Goal: Navigation & Orientation: Find specific page/section

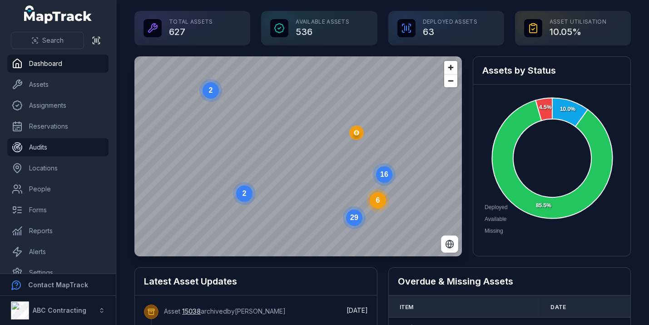
scroll to position [14, 0]
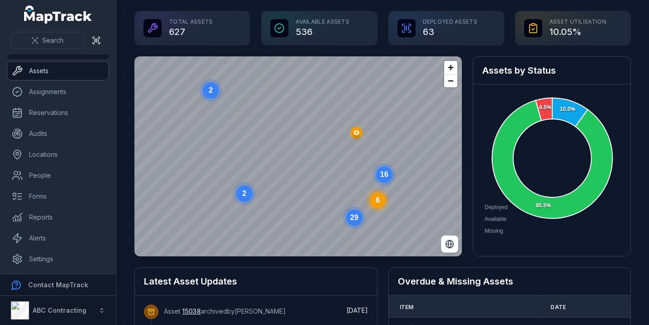
click at [52, 75] on link "Assets" at bounding box center [57, 71] width 101 height 18
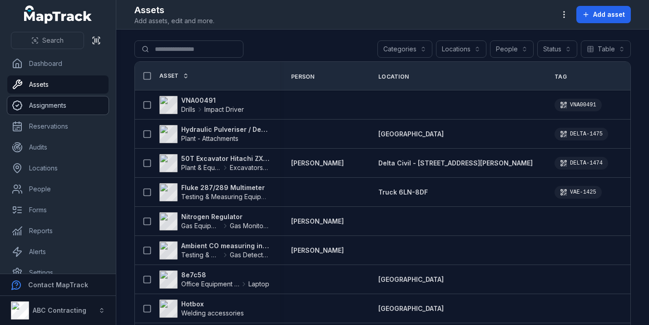
click at [65, 108] on link "Assignments" at bounding box center [57, 105] width 101 height 18
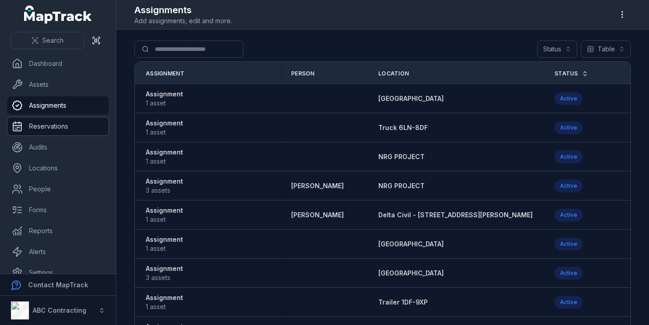
click at [70, 121] on link "Reservations" at bounding box center [57, 126] width 101 height 18
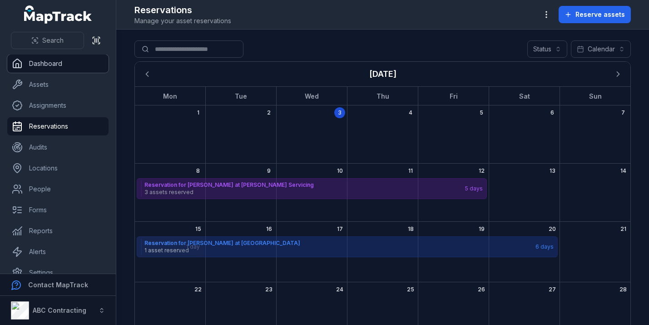
click at [67, 64] on link "Dashboard" at bounding box center [57, 63] width 101 height 18
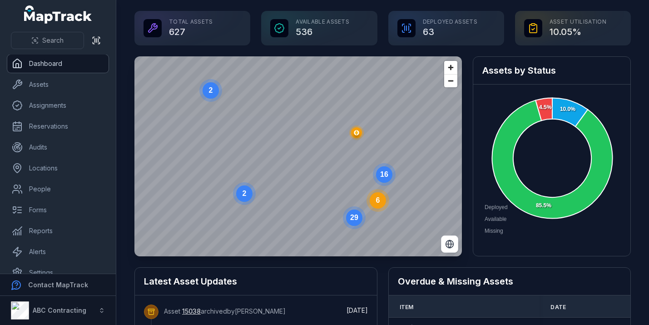
click at [69, 68] on link "Dashboard" at bounding box center [57, 63] width 101 height 18
click at [69, 83] on link "Assets" at bounding box center [57, 84] width 101 height 18
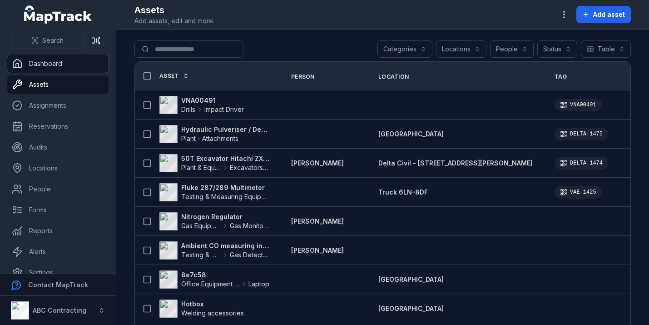
click at [74, 63] on link "Dashboard" at bounding box center [57, 63] width 101 height 18
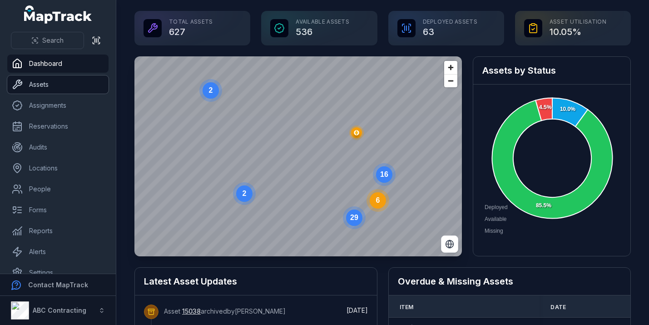
click at [79, 91] on link "Assets" at bounding box center [57, 84] width 101 height 18
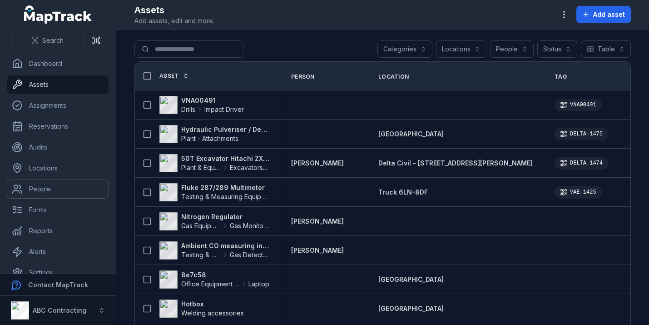
click at [7, 180] on link "People" at bounding box center [57, 189] width 101 height 18
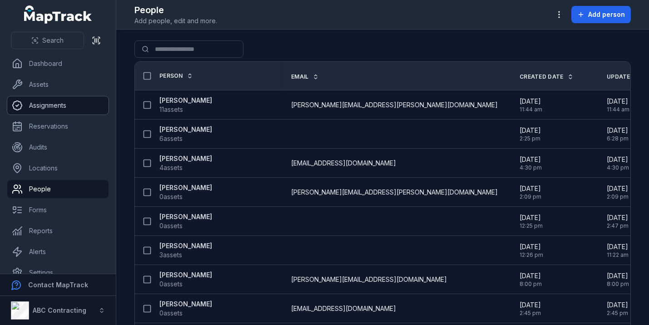
click at [67, 100] on link "Assignments" at bounding box center [57, 105] width 101 height 18
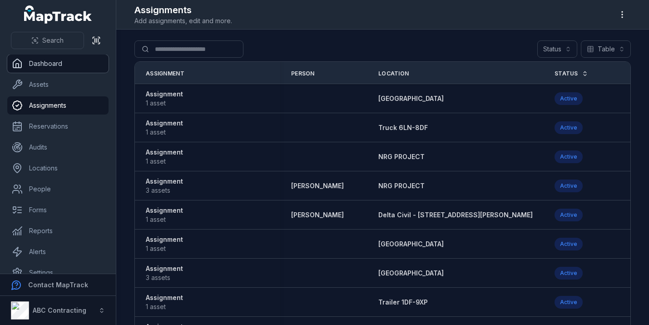
click at [72, 68] on link "Dashboard" at bounding box center [57, 63] width 101 height 18
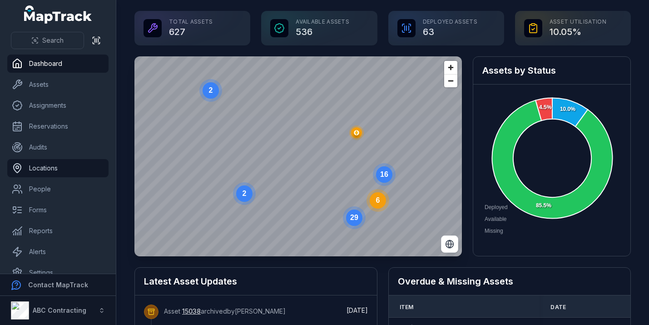
scroll to position [14, 0]
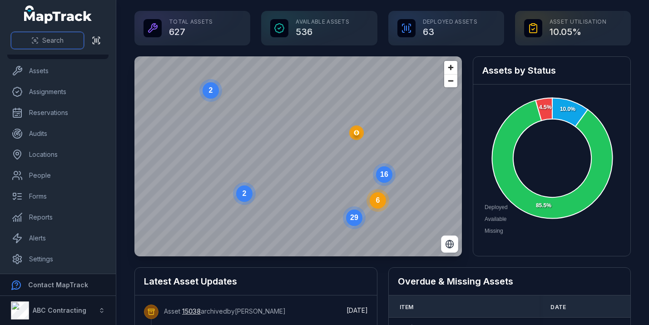
click at [54, 43] on span "Search" at bounding box center [52, 40] width 21 height 9
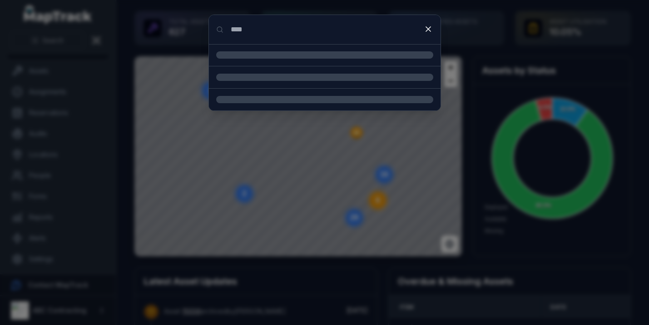
type input "*****"
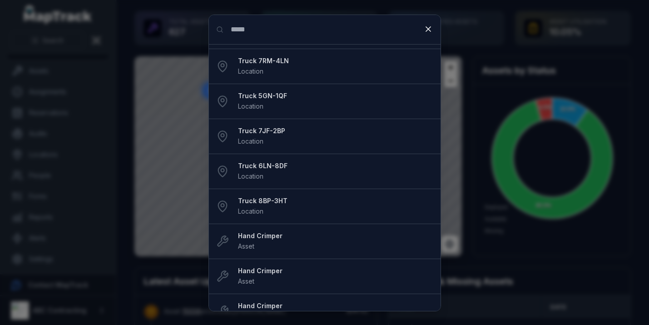
scroll to position [0, 0]
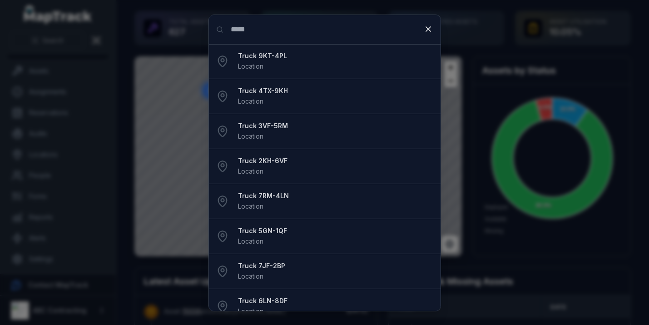
drag, startPoint x: 256, startPoint y: 30, endPoint x: 220, endPoint y: 30, distance: 35.4
click at [220, 30] on input "*****" at bounding box center [325, 29] width 232 height 29
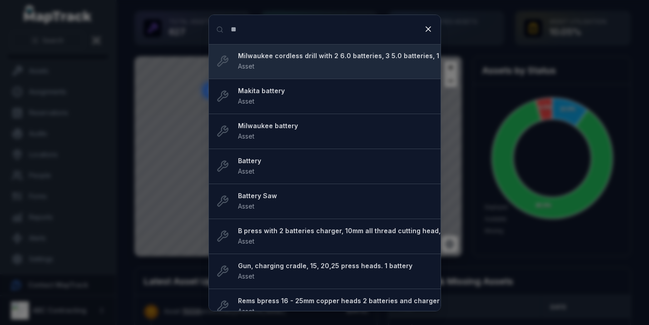
type input "*"
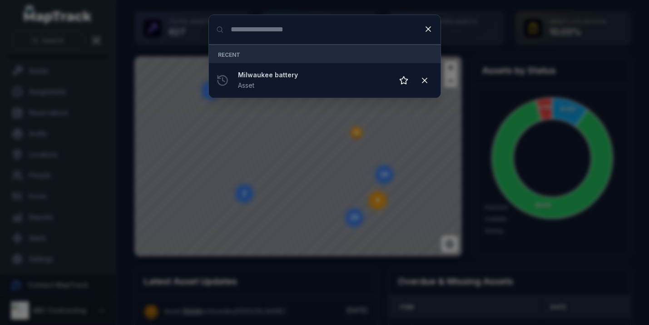
click at [265, 27] on input "Search for anything" at bounding box center [325, 29] width 232 height 29
click at [428, 26] on icon at bounding box center [428, 29] width 9 height 9
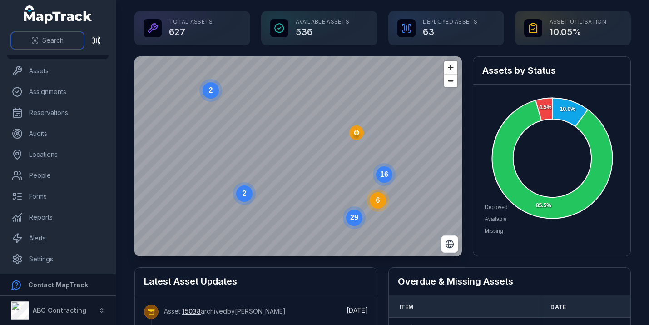
click at [59, 43] on span "Search" at bounding box center [52, 40] width 21 height 9
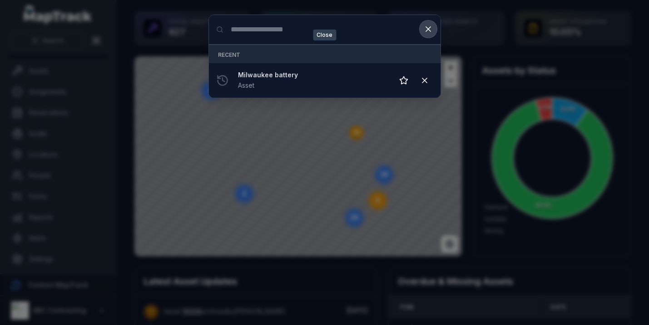
click at [431, 33] on icon at bounding box center [428, 29] width 9 height 9
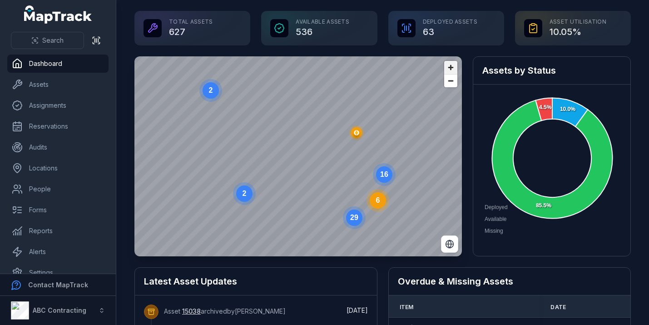
click at [450, 68] on span "Zoom in" at bounding box center [450, 67] width 13 height 13
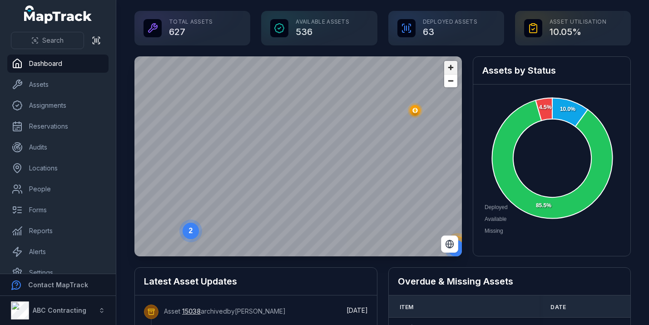
click at [450, 68] on span "Zoom in" at bounding box center [450, 67] width 13 height 13
click at [297, 148] on circle "button" at bounding box center [295, 149] width 5 height 5
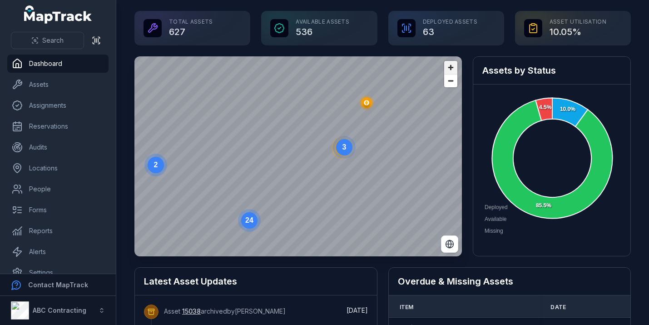
click at [451, 71] on span "Zoom in" at bounding box center [450, 67] width 13 height 13
click at [451, 69] on span "Zoom in" at bounding box center [450, 67] width 13 height 13
click at [451, 65] on span "Zoom in" at bounding box center [450, 67] width 13 height 13
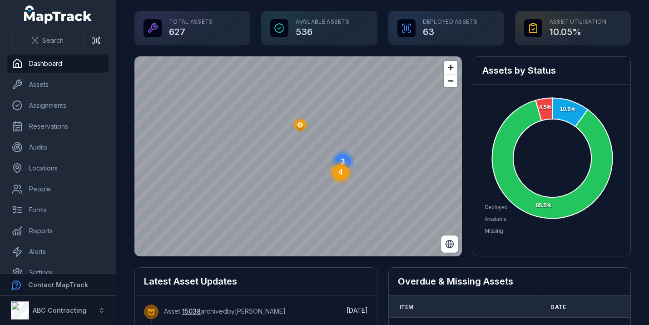
click at [299, 128] on ellipse "button" at bounding box center [300, 124] width 11 height 11
click at [344, 161] on icon "4" at bounding box center [340, 171] width 27 height 27
click at [297, 218] on circle at bounding box center [292, 220] width 16 height 16
click at [452, 81] on span "Zoom out" at bounding box center [450, 80] width 13 height 13
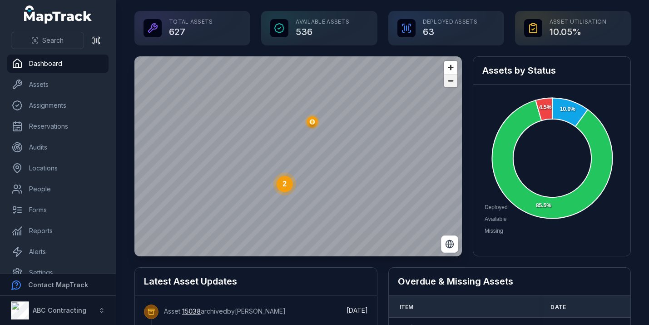
click at [452, 81] on span "Zoom out" at bounding box center [450, 80] width 13 height 13
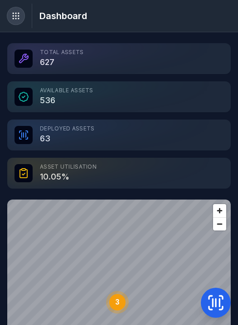
click at [13, 15] on icon "Toggle navigation" at bounding box center [15, 15] width 9 height 9
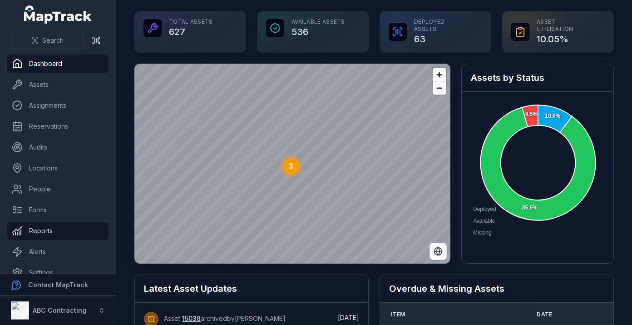
scroll to position [14, 0]
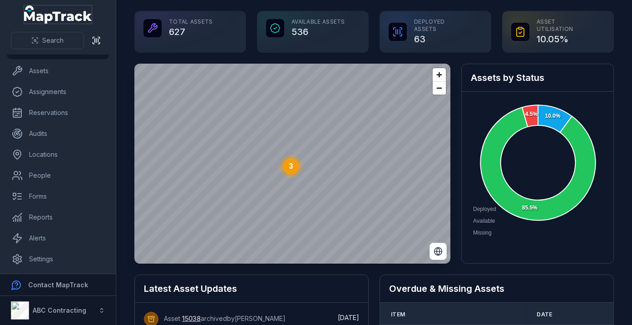
click at [85, 10] on icon "MapTrack" at bounding box center [58, 14] width 68 height 18
click at [79, 18] on icon "MapTrack" at bounding box center [58, 14] width 68 height 18
